Goal: Task Accomplishment & Management: Use online tool/utility

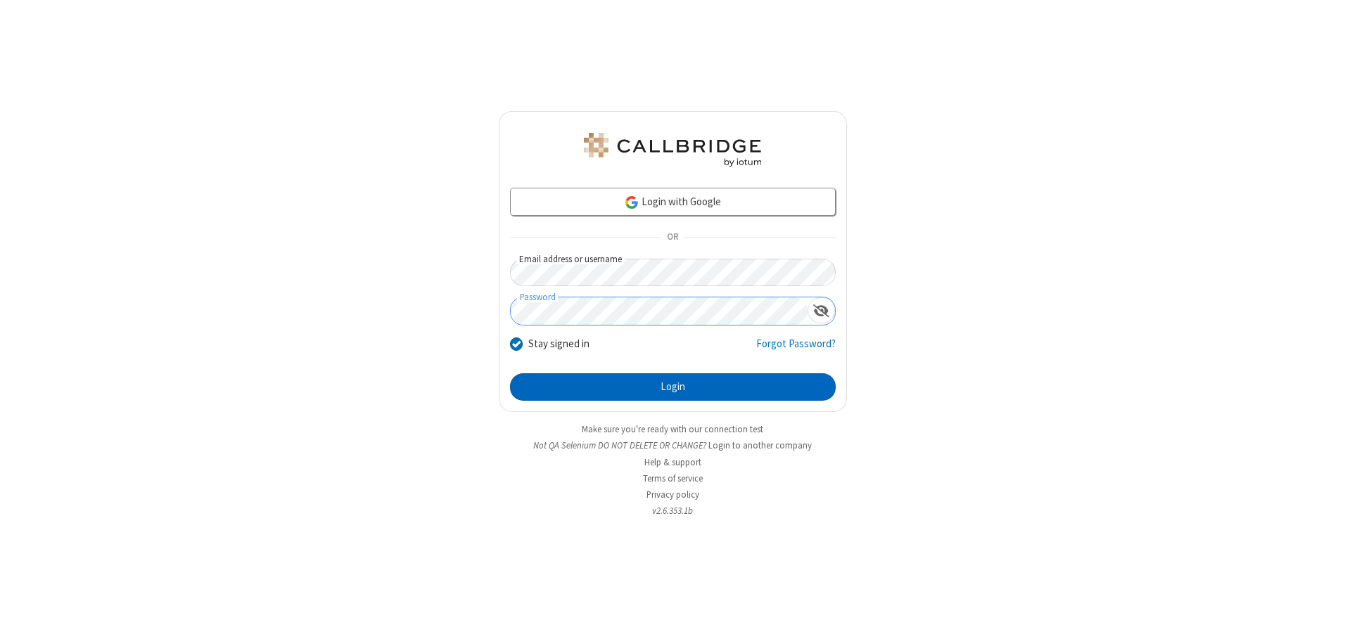
click at [672, 387] on button "Login" at bounding box center [673, 388] width 326 height 28
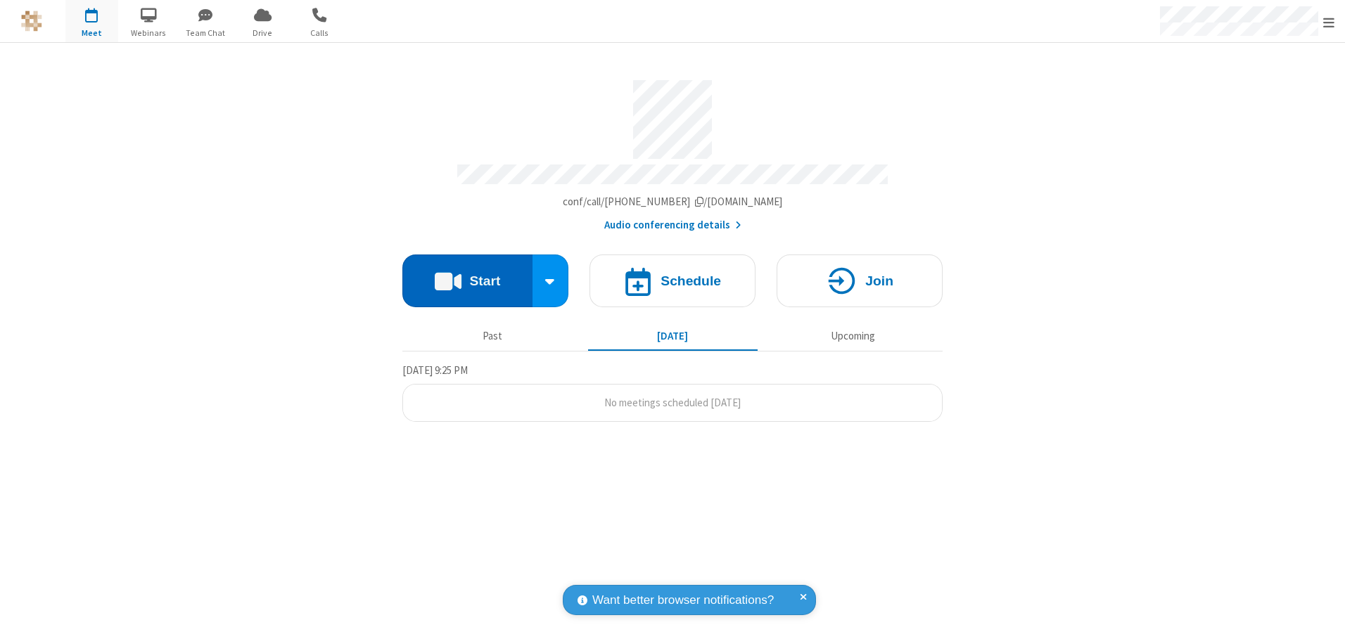
click at [467, 276] on button "Start" at bounding box center [467, 281] width 130 height 53
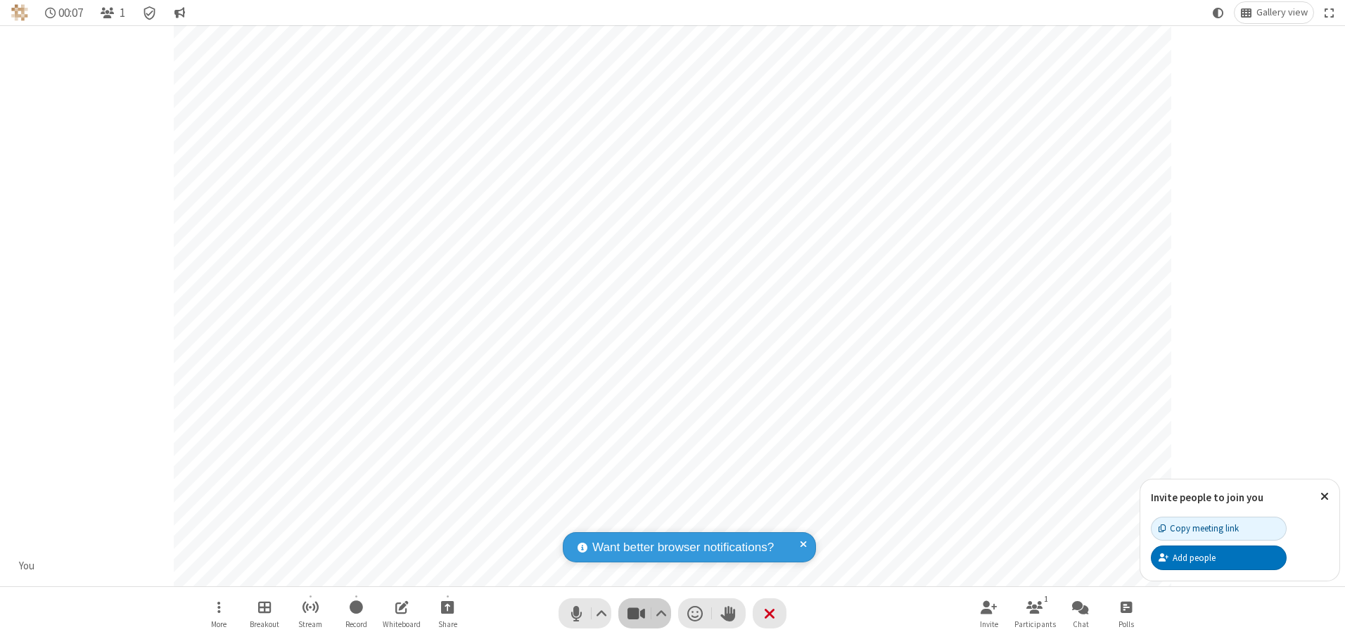
click at [636, 613] on span "Stop video (Alt+V)" at bounding box center [635, 614] width 21 height 20
click at [636, 613] on span "Start video (Alt+V)" at bounding box center [635, 614] width 21 height 20
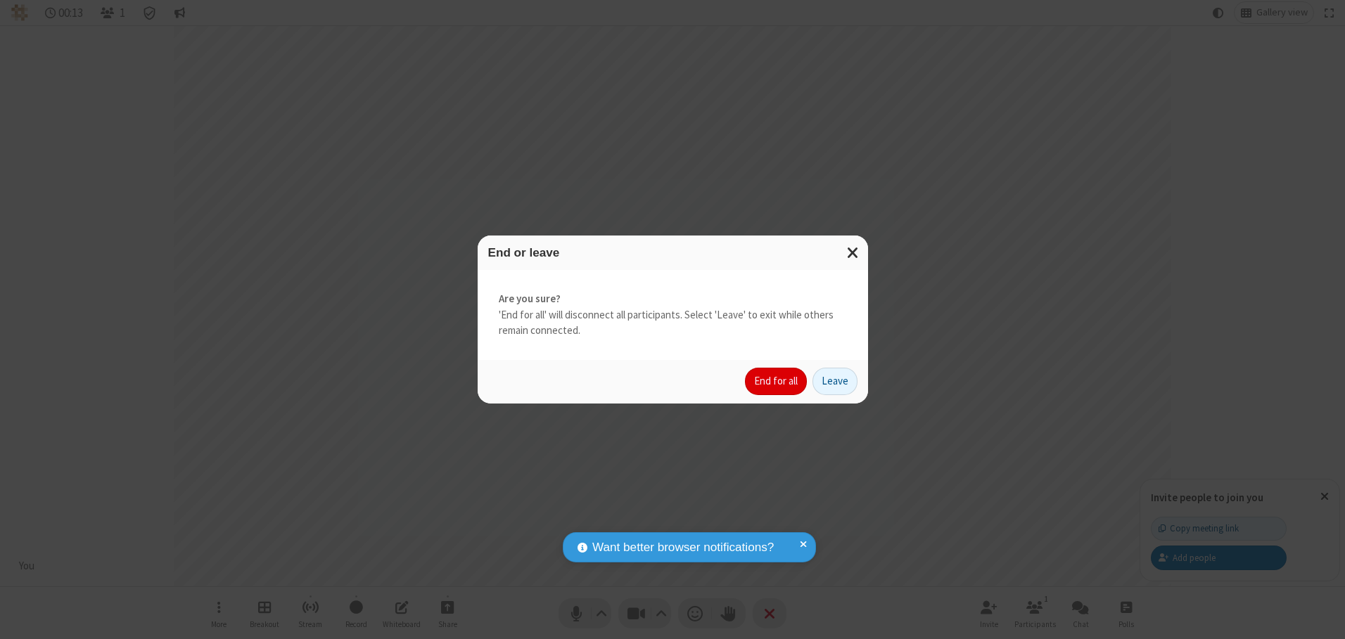
click at [777, 381] on button "End for all" at bounding box center [776, 382] width 62 height 28
